Goal: Find specific page/section: Find specific page/section

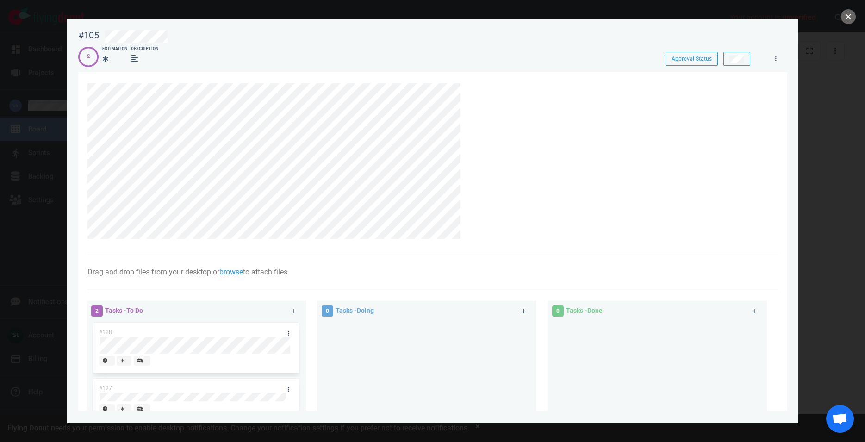
scroll to position [152, 0]
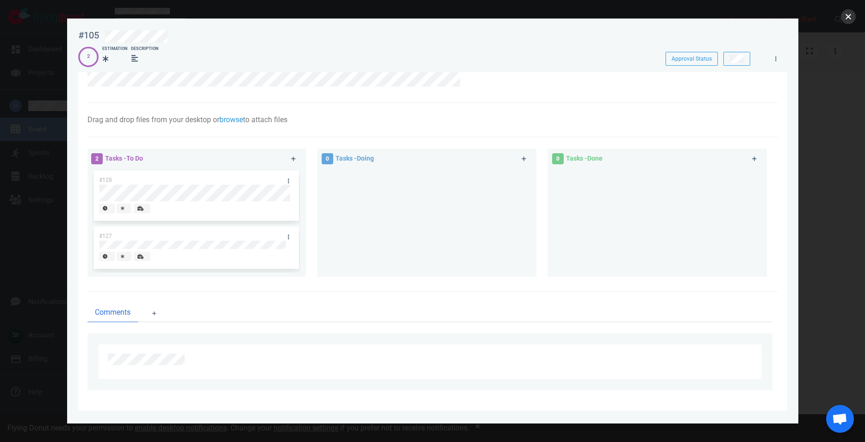
click at [848, 16] on button "close" at bounding box center [848, 16] width 15 height 15
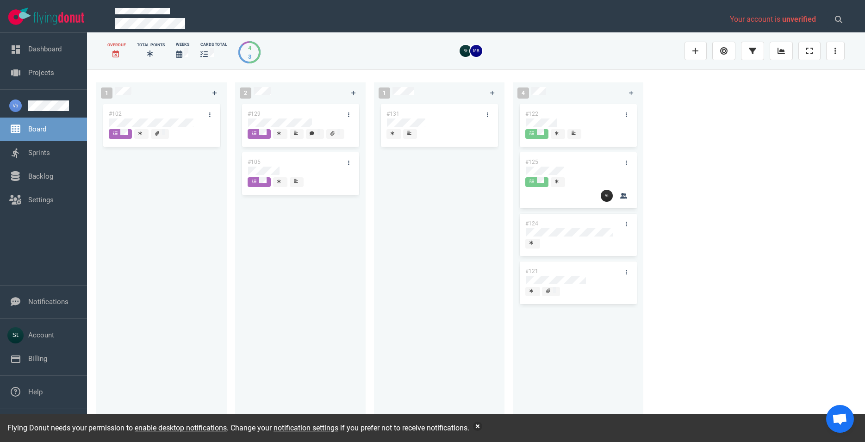
click at [812, 177] on div "1 #102 2 #129 #105 1 #131 4 #122 #125 #124 #121" at bounding box center [476, 255] width 778 height 372
click at [329, 265] on div "#129 #105" at bounding box center [300, 262] width 119 height 320
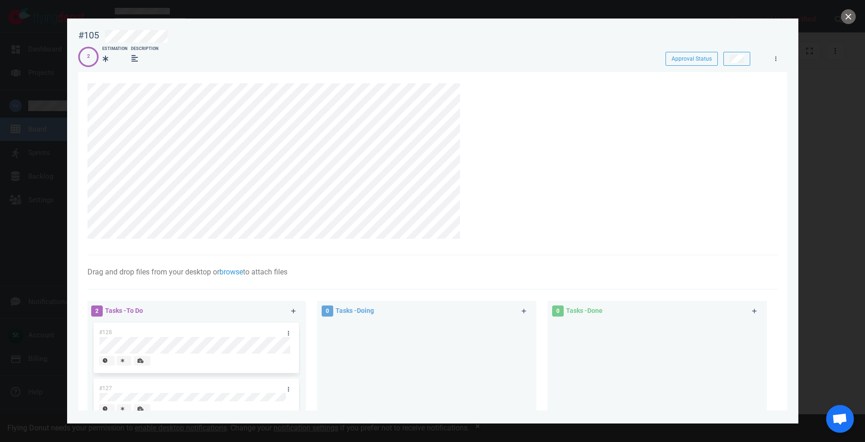
click at [847, 268] on div at bounding box center [432, 221] width 865 height 442
drag, startPoint x: 848, startPoint y: 17, endPoint x: 848, endPoint y: 30, distance: 13.0
click at [848, 17] on button "close" at bounding box center [848, 16] width 15 height 15
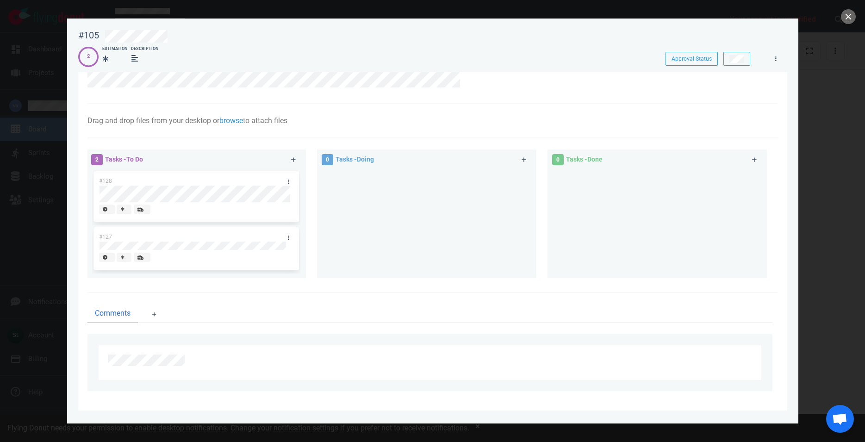
scroll to position [152, 0]
click at [242, 281] on div "2 Tasks - To Do #128 #127" at bounding box center [202, 214] width 231 height 143
click at [57, 266] on div at bounding box center [432, 221] width 865 height 442
